Goal: Task Accomplishment & Management: Manage account settings

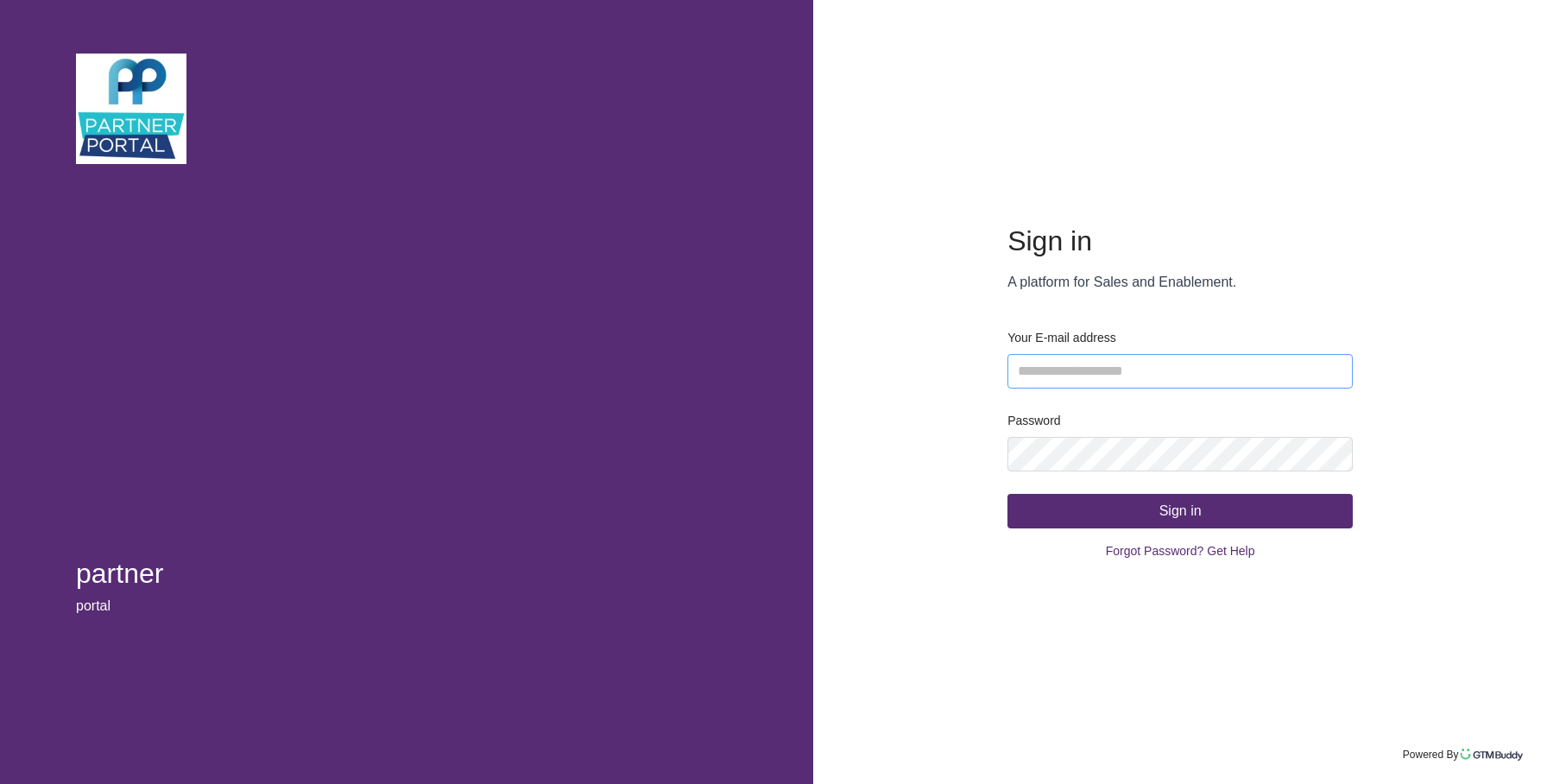
type input "**********"
click at [1094, 510] on button "Sign in" at bounding box center [1181, 510] width 346 height 35
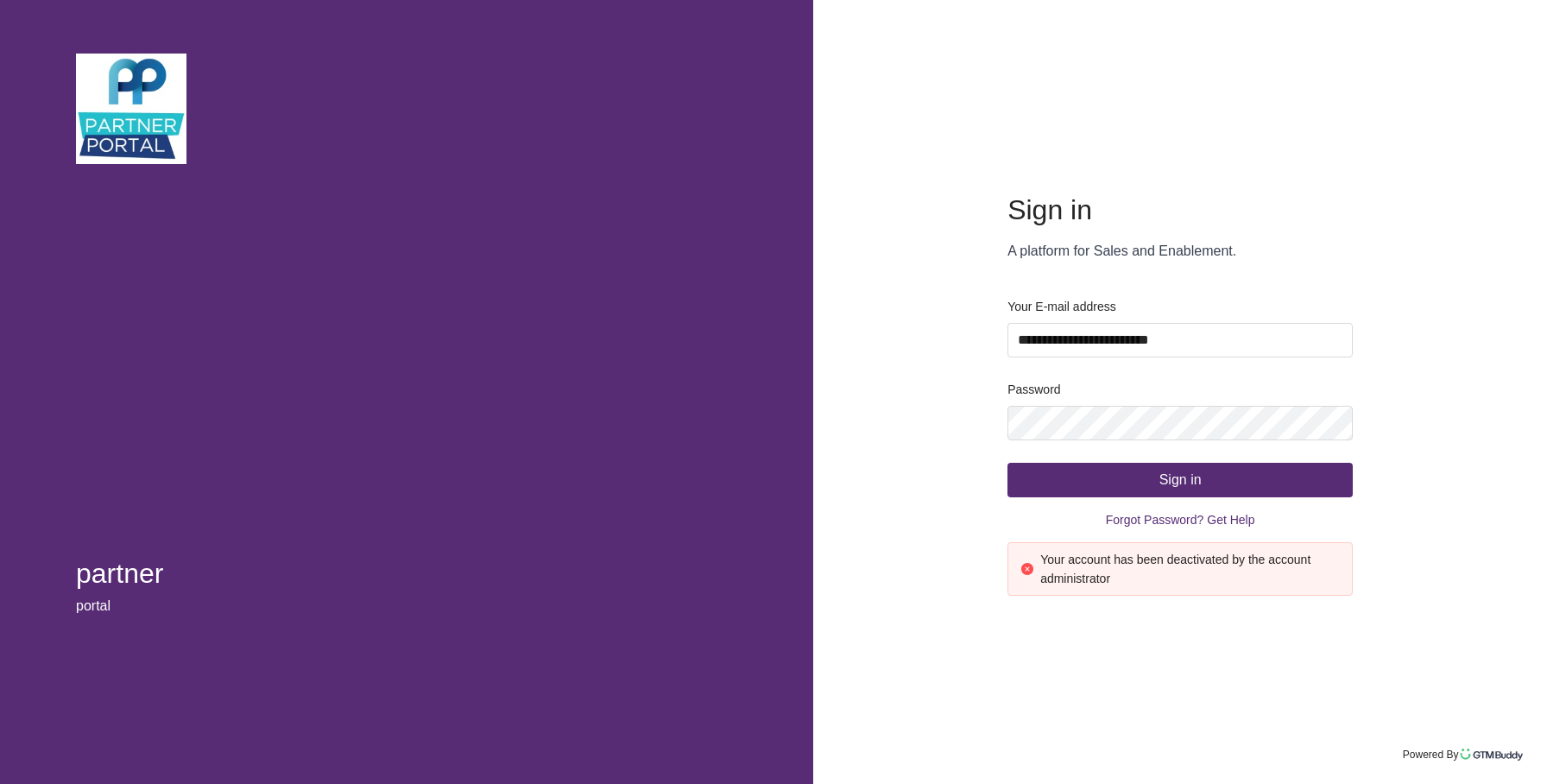
click at [1101, 483] on button "Sign in" at bounding box center [1181, 479] width 346 height 35
click at [1014, 495] on button "Sign in" at bounding box center [1181, 479] width 346 height 35
click at [1153, 555] on span "Your password has expired. Please click on the "Forget Password" link to reset …" at bounding box center [1187, 568] width 295 height 33
click at [1155, 518] on span "Forgot Password? Get Help" at bounding box center [1181, 519] width 149 height 26
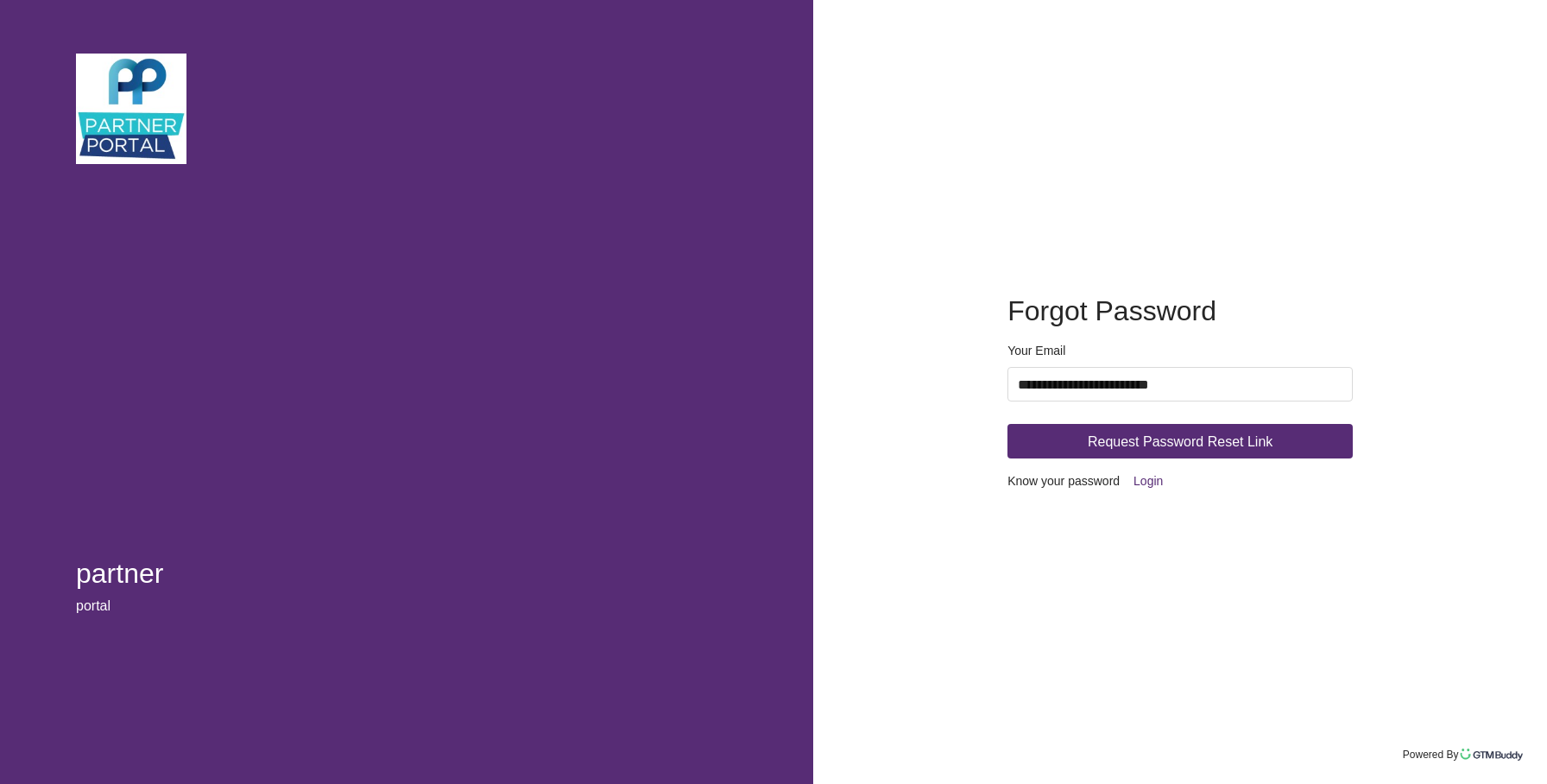
click at [1154, 444] on span "Request Password Reset Link" at bounding box center [1180, 441] width 185 height 22
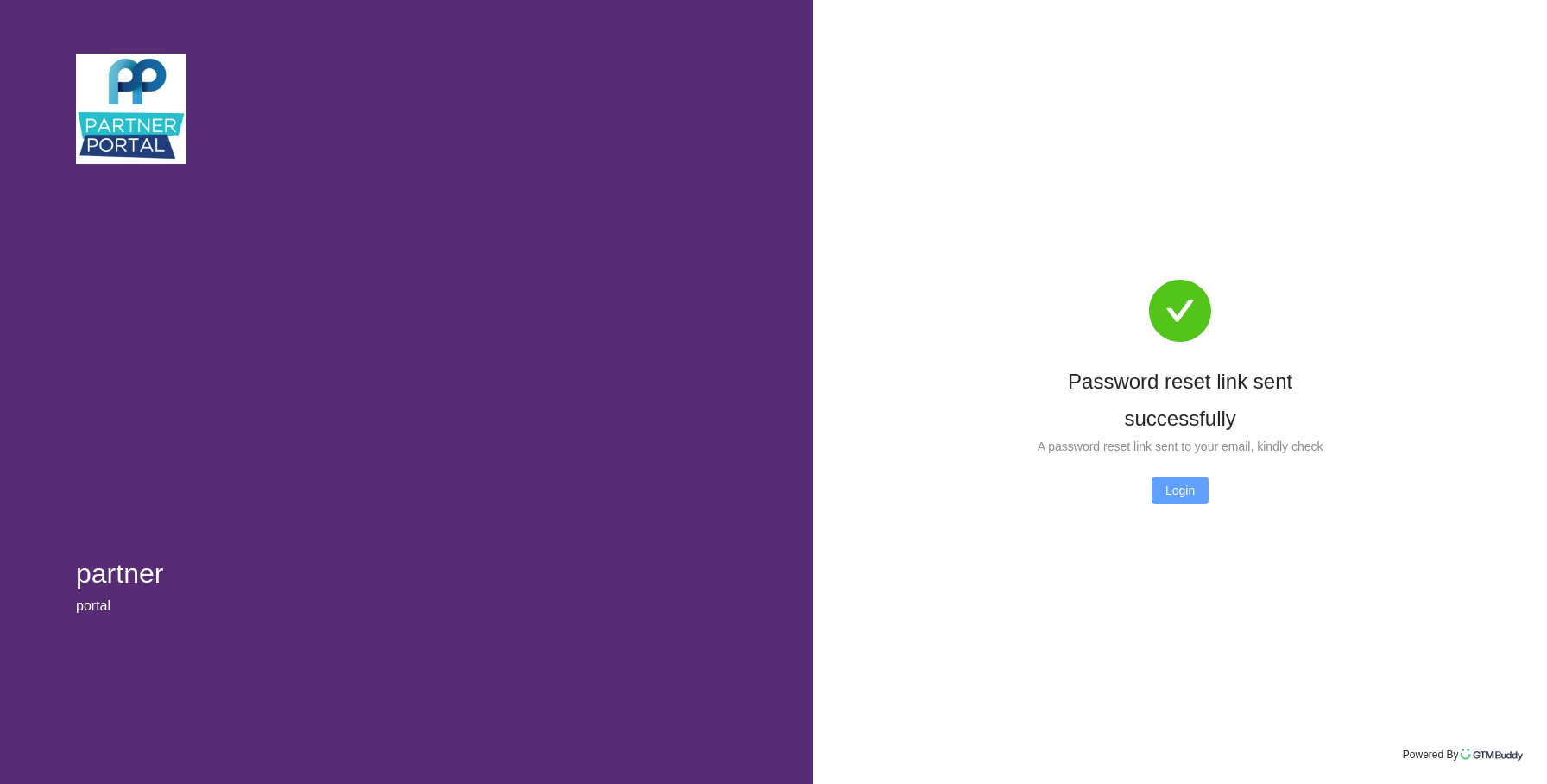
click at [1175, 500] on span "Login" at bounding box center [1181, 490] width 30 height 19
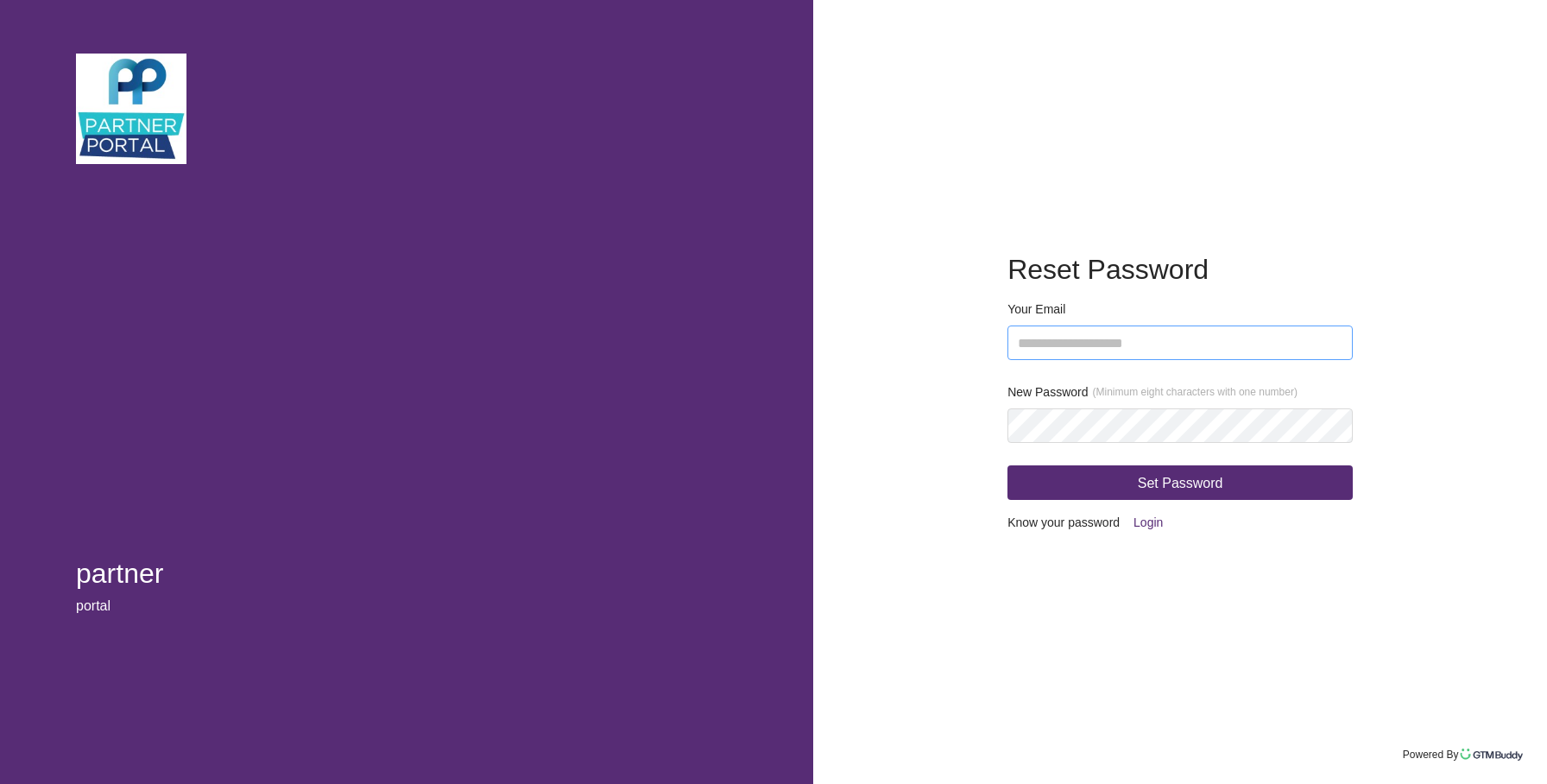
type input "**********"
click at [984, 427] on div "**********" at bounding box center [1180, 392] width 432 height 350
click at [1158, 478] on span "Set Password" at bounding box center [1181, 483] width 86 height 22
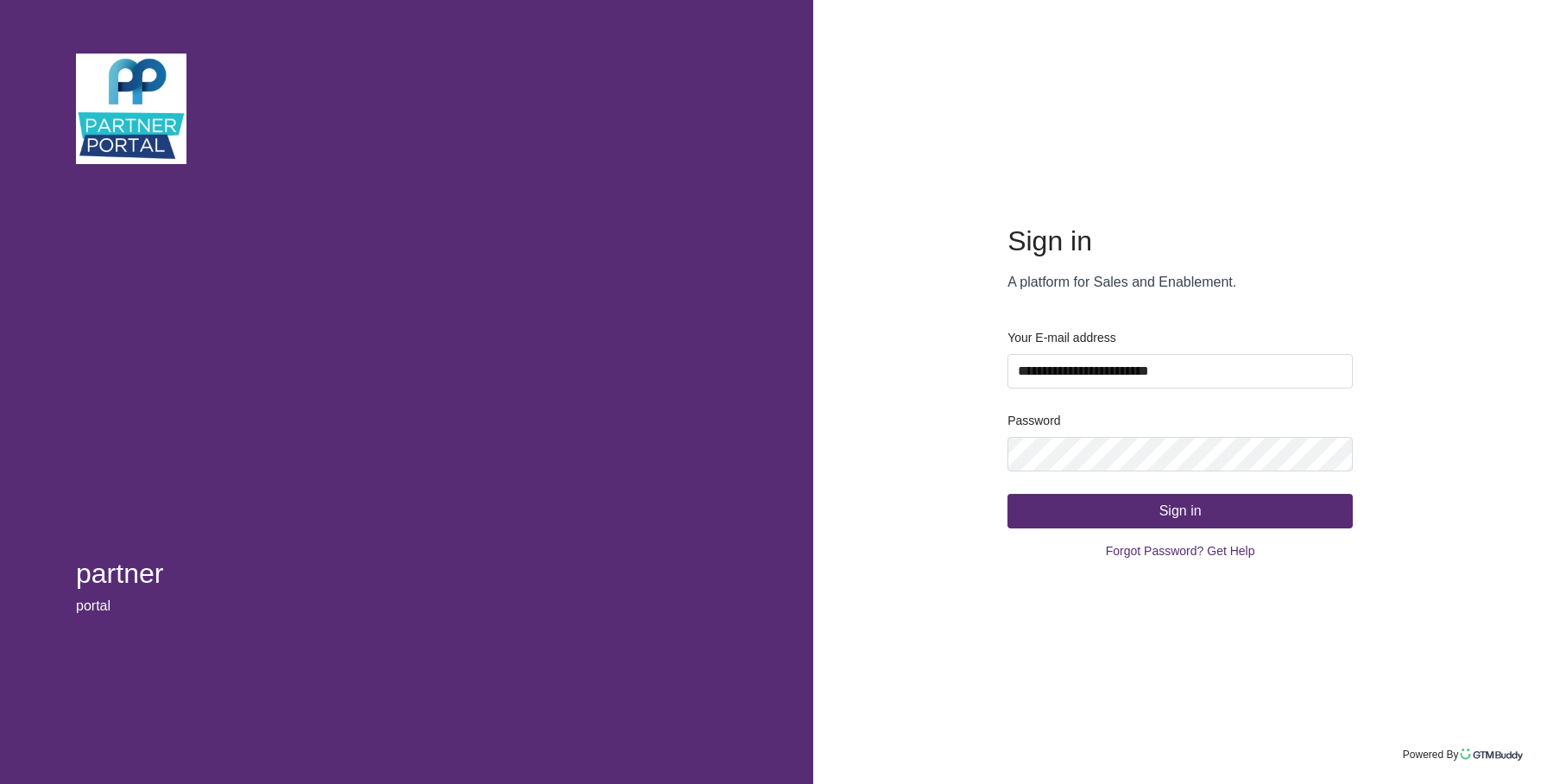
click at [1104, 499] on button "Sign in" at bounding box center [1181, 510] width 346 height 35
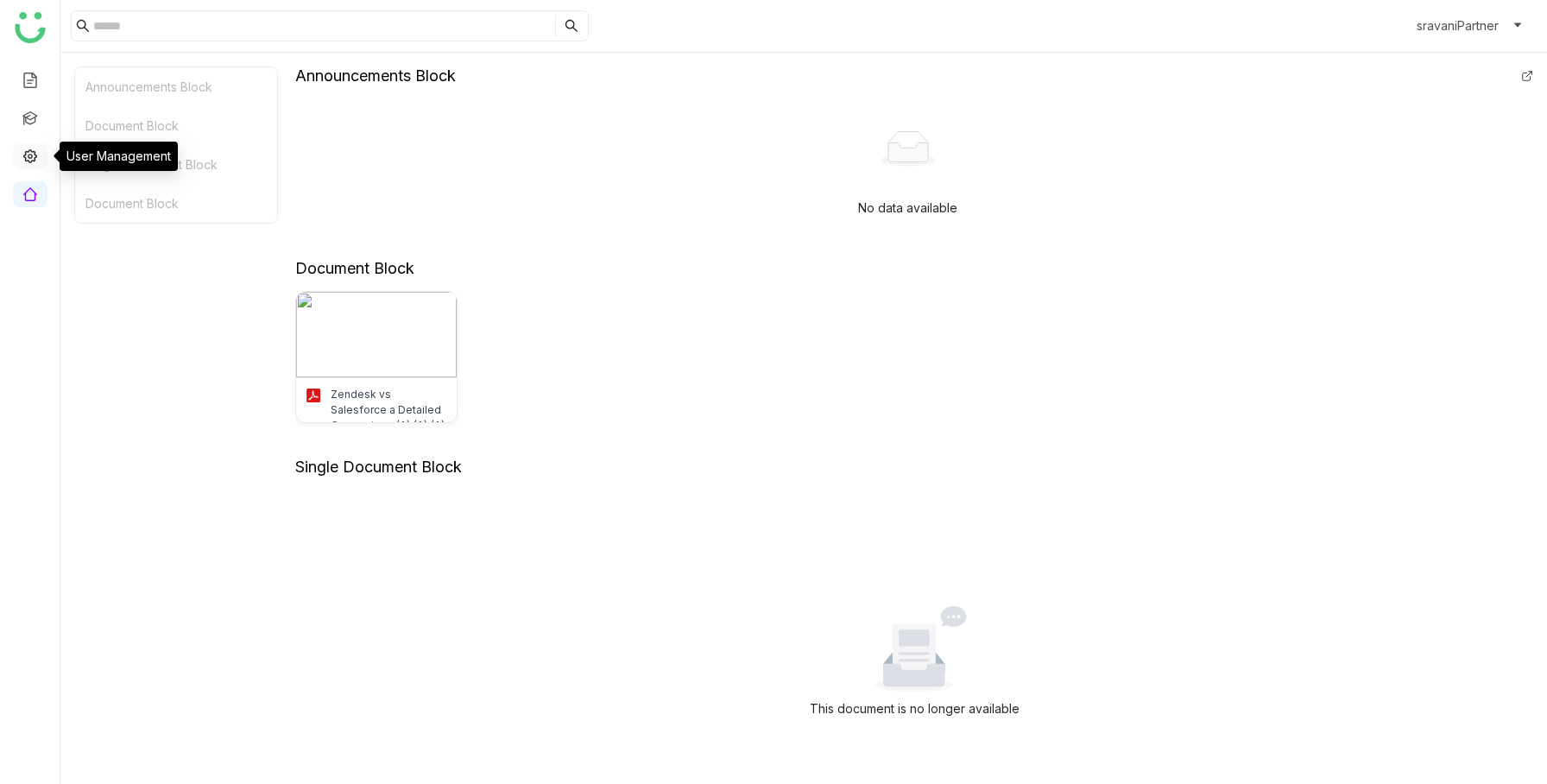
click at [36, 159] on link at bounding box center [31, 154] width 16 height 15
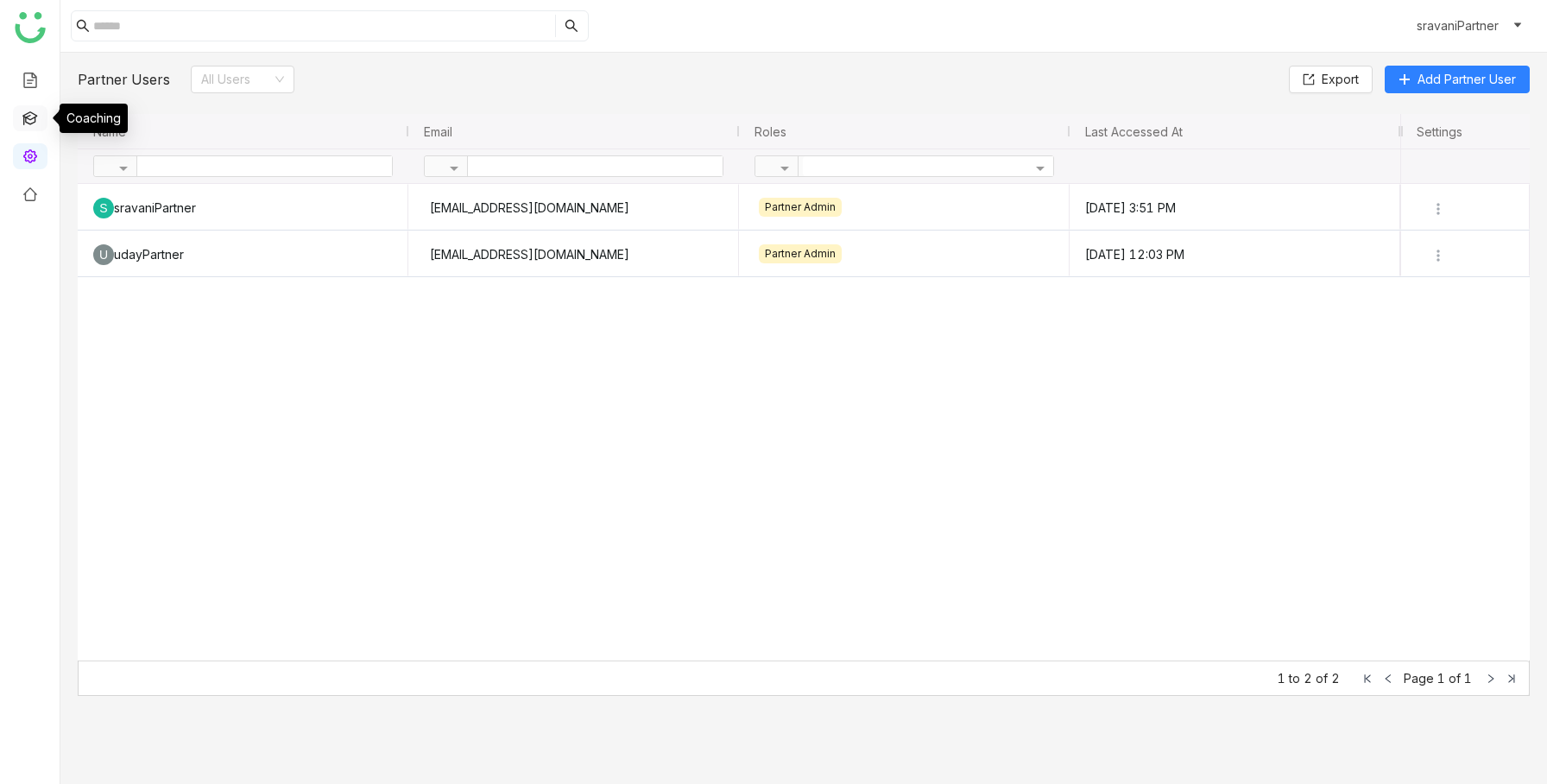
click at [32, 118] on link at bounding box center [31, 117] width 16 height 15
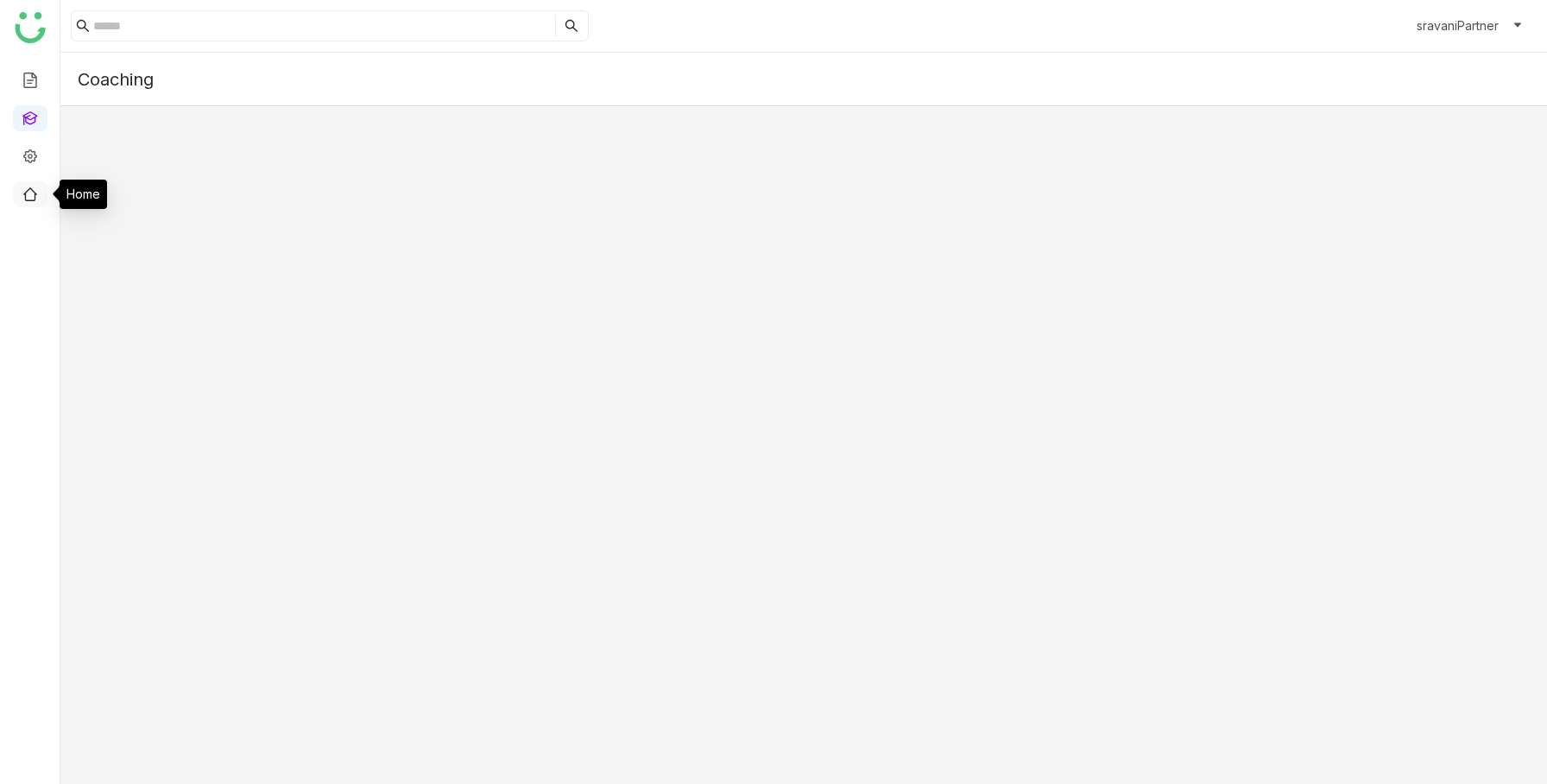
click at [28, 197] on link at bounding box center [31, 193] width 16 height 15
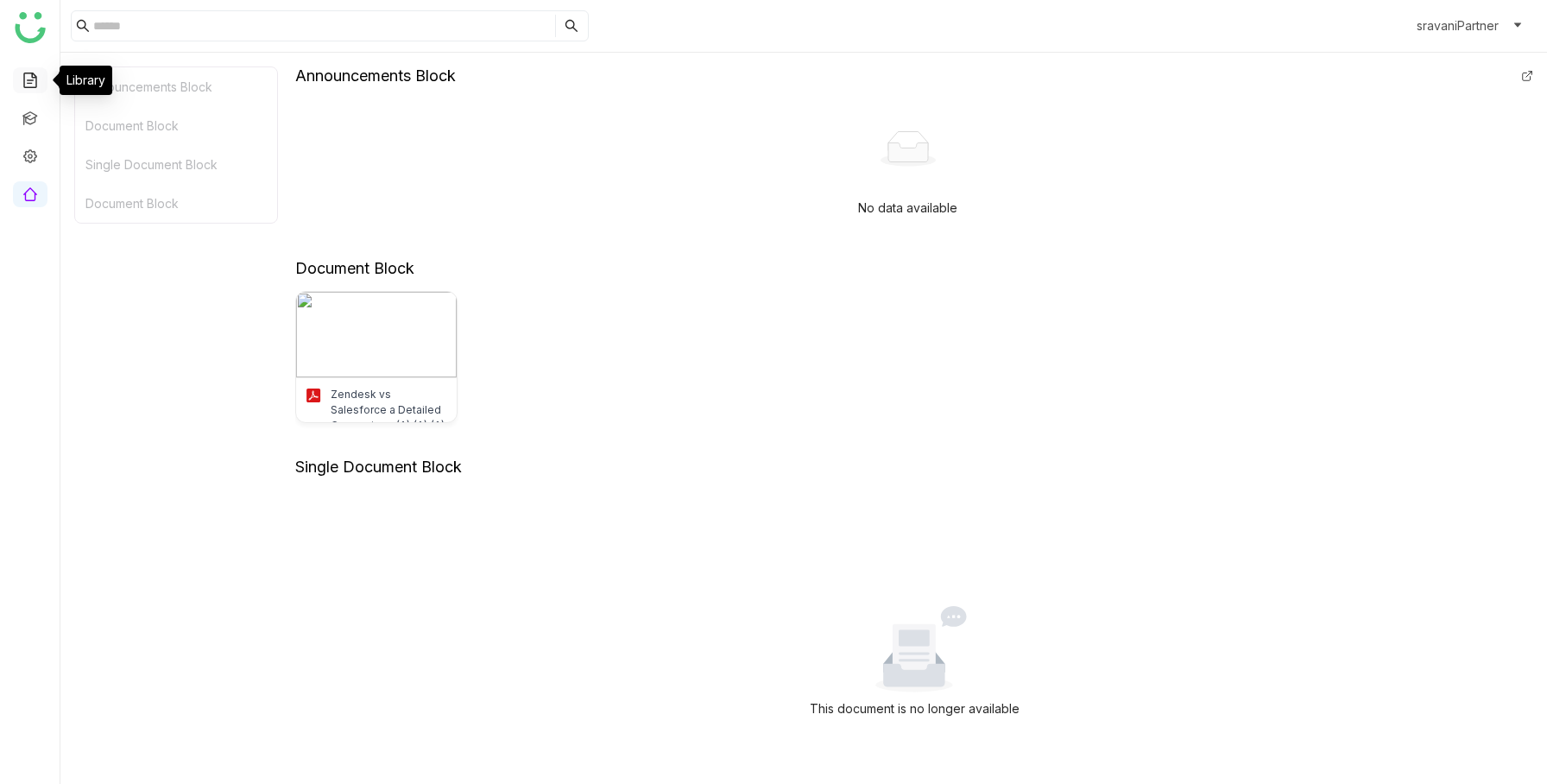
click at [26, 72] on link at bounding box center [31, 79] width 16 height 15
click at [25, 79] on link at bounding box center [31, 79] width 16 height 15
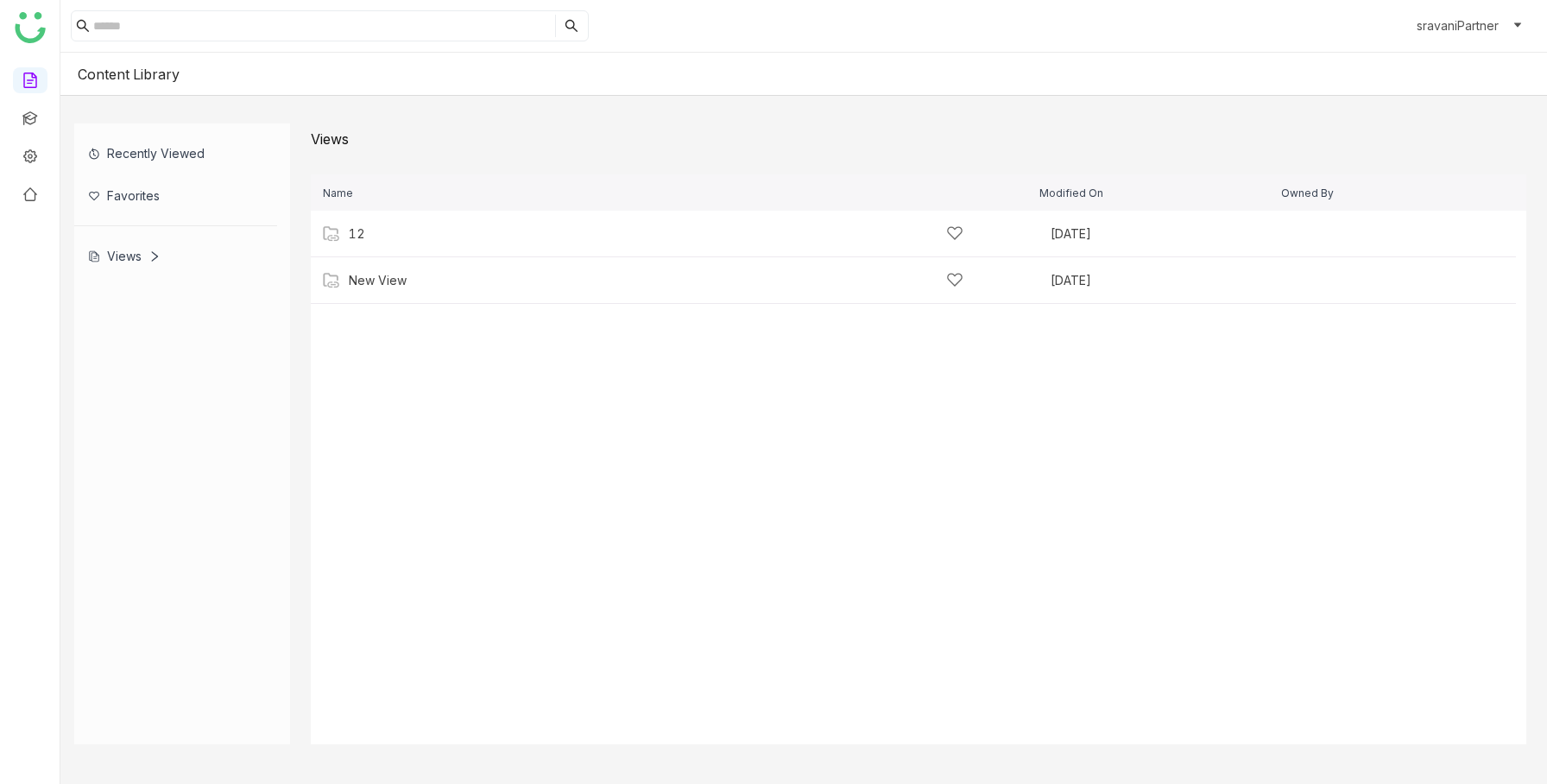
click at [110, 254] on div "Views" at bounding box center [123, 256] width 72 height 15
click at [140, 257] on div "Views" at bounding box center [123, 256] width 72 height 15
click at [354, 235] on div "12" at bounding box center [357, 234] width 17 height 14
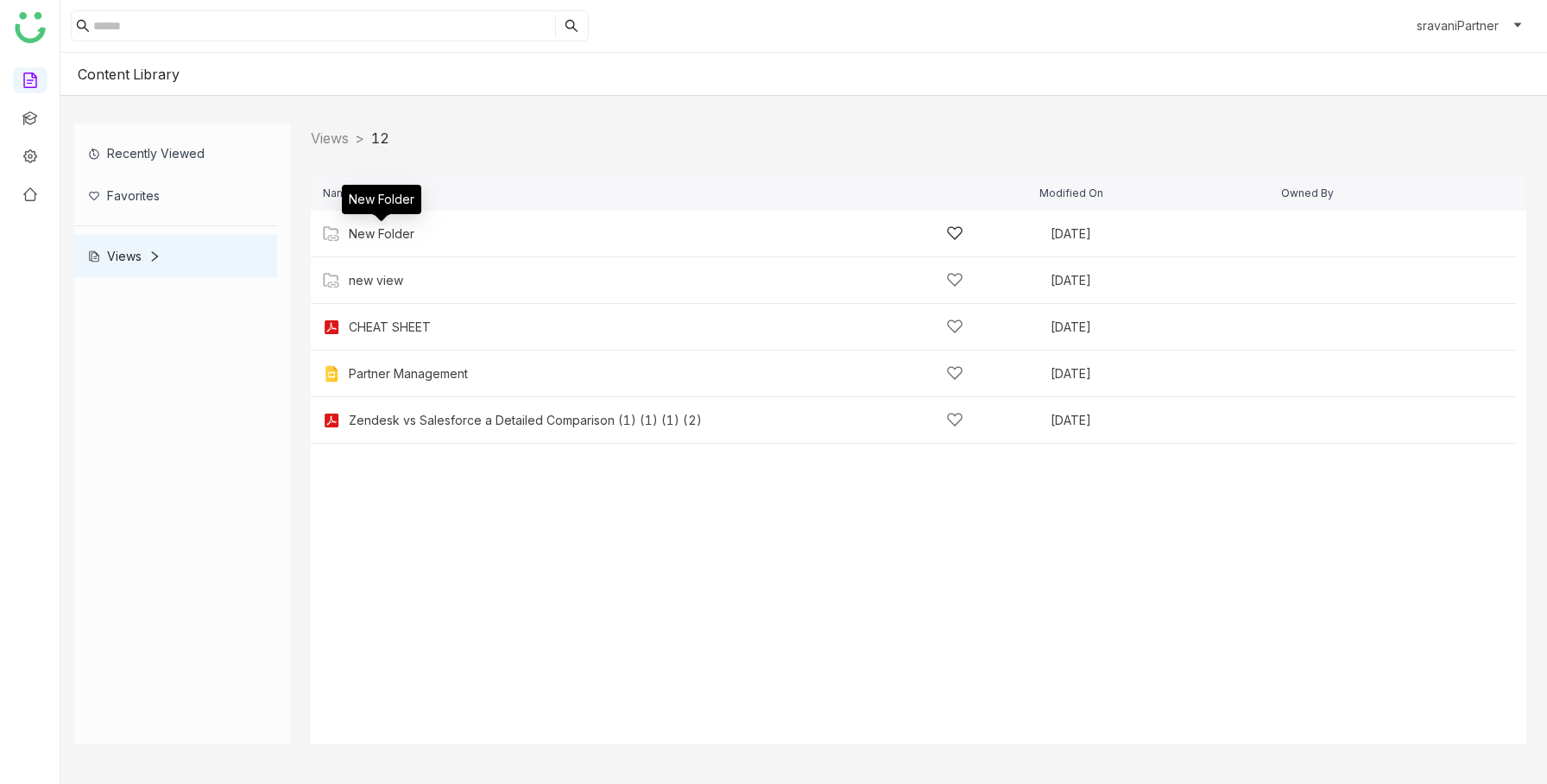
click at [387, 239] on div "New Folder" at bounding box center [381, 234] width 65 height 14
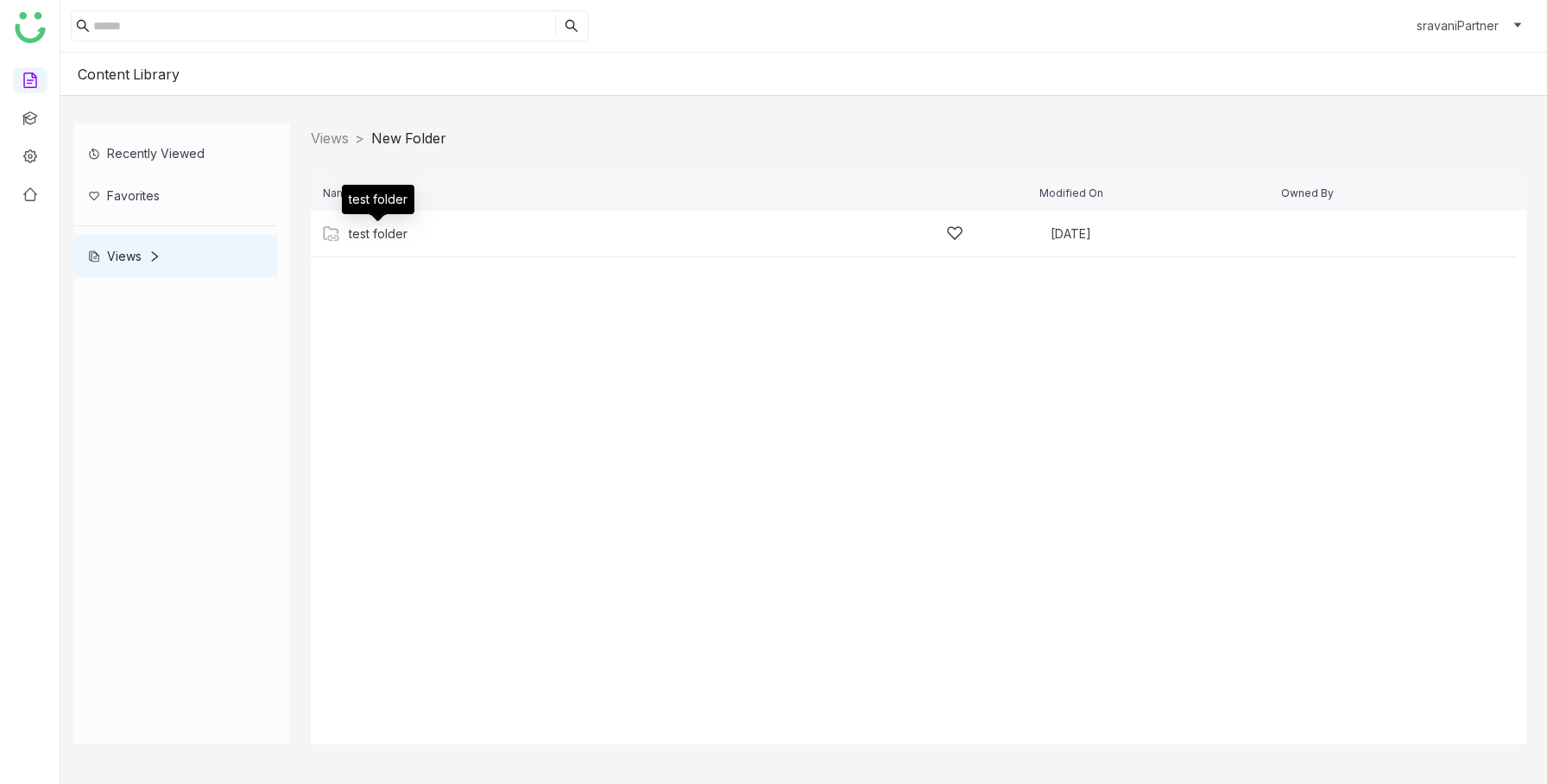
click at [390, 239] on div "test folder" at bounding box center [377, 234] width 58 height 14
click at [349, 140] on link "Views" at bounding box center [330, 137] width 38 height 17
click at [360, 238] on div "12" at bounding box center [357, 234] width 17 height 14
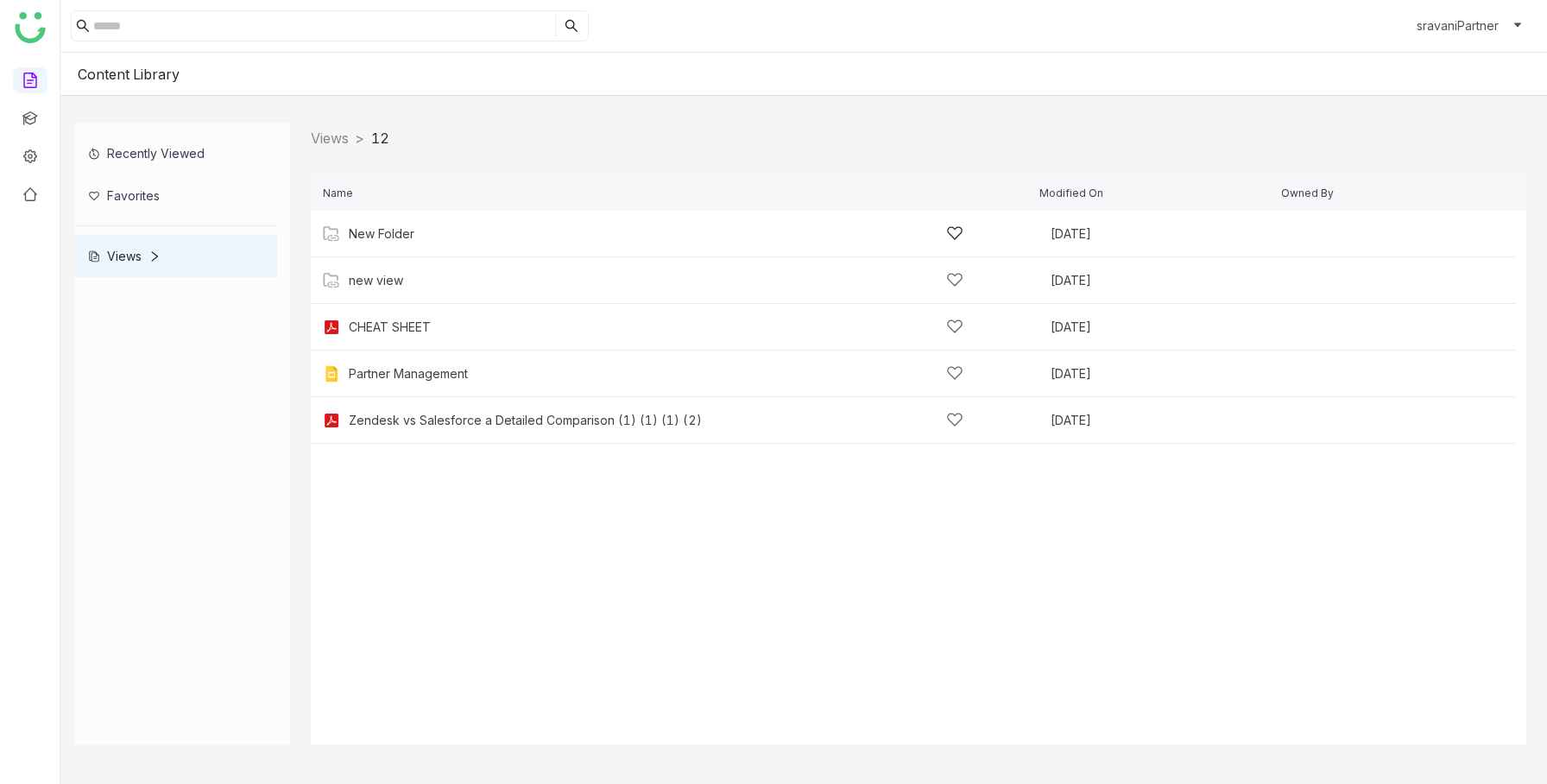
click at [380, 240] on div "New Folder" at bounding box center [656, 233] width 614 height 18
